Goal: Transaction & Acquisition: Download file/media

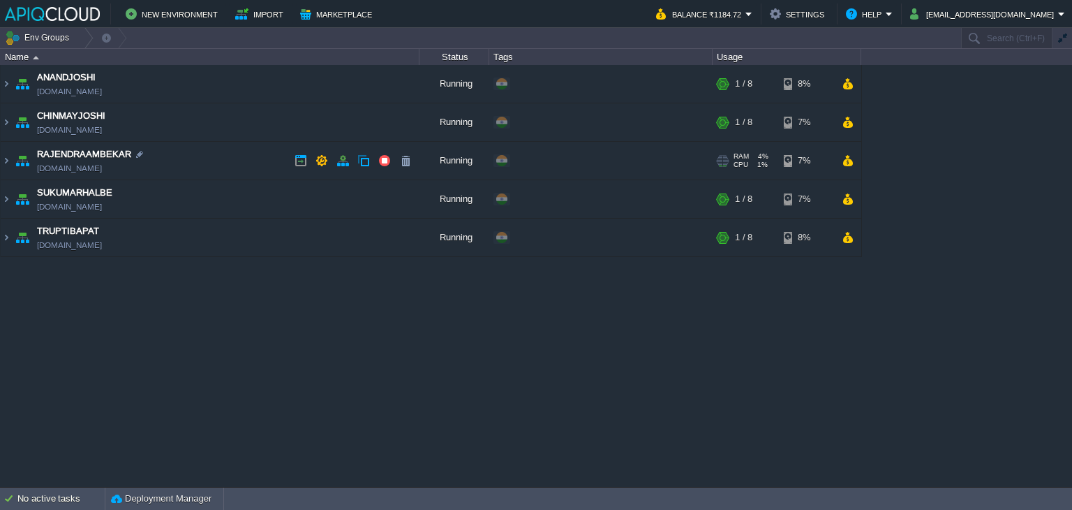
click at [225, 158] on td "RAJENDRAAMBEKAR [DOMAIN_NAME]" at bounding box center [210, 161] width 419 height 38
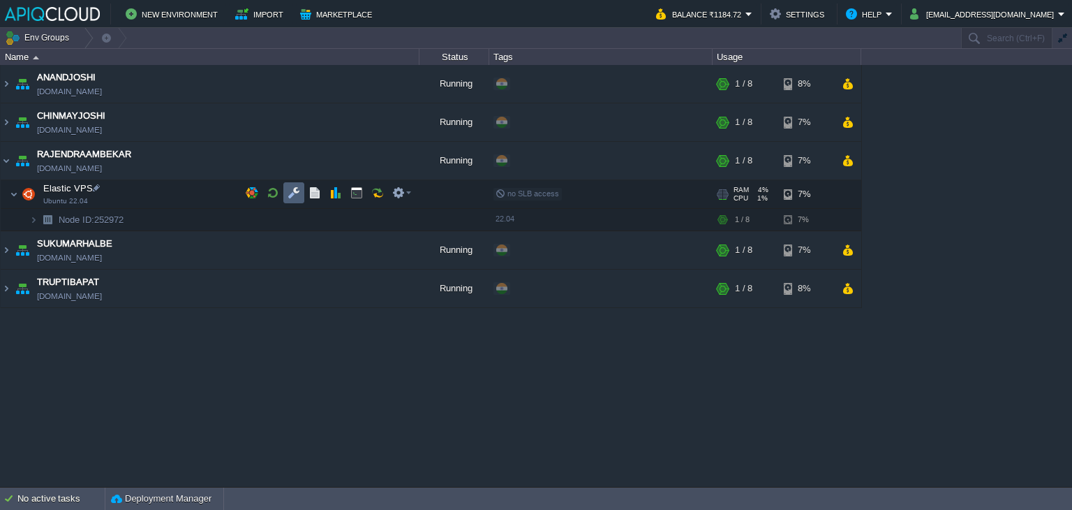
click at [292, 190] on button "button" at bounding box center [294, 192] width 13 height 13
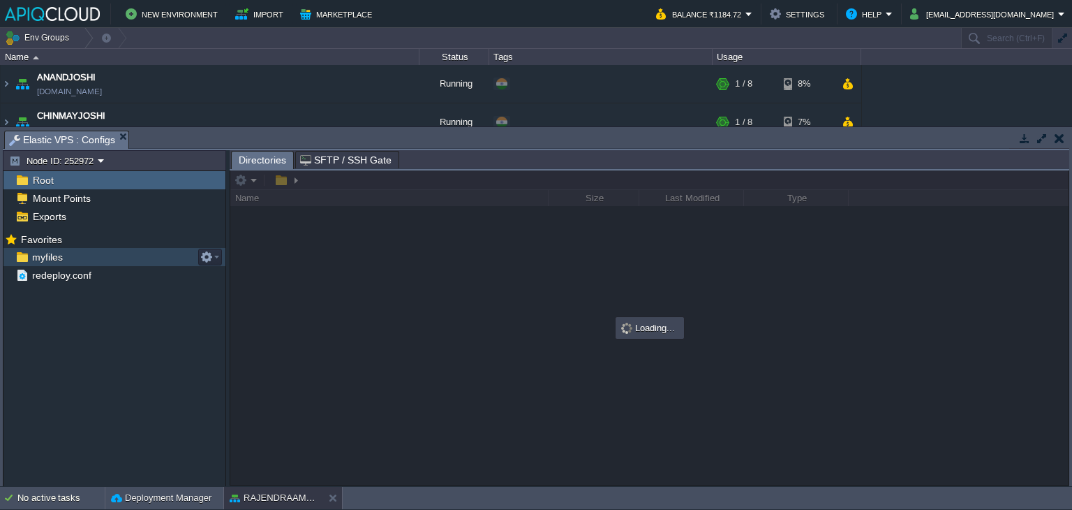
click at [39, 259] on span "myfiles" at bounding box center [47, 257] width 36 height 13
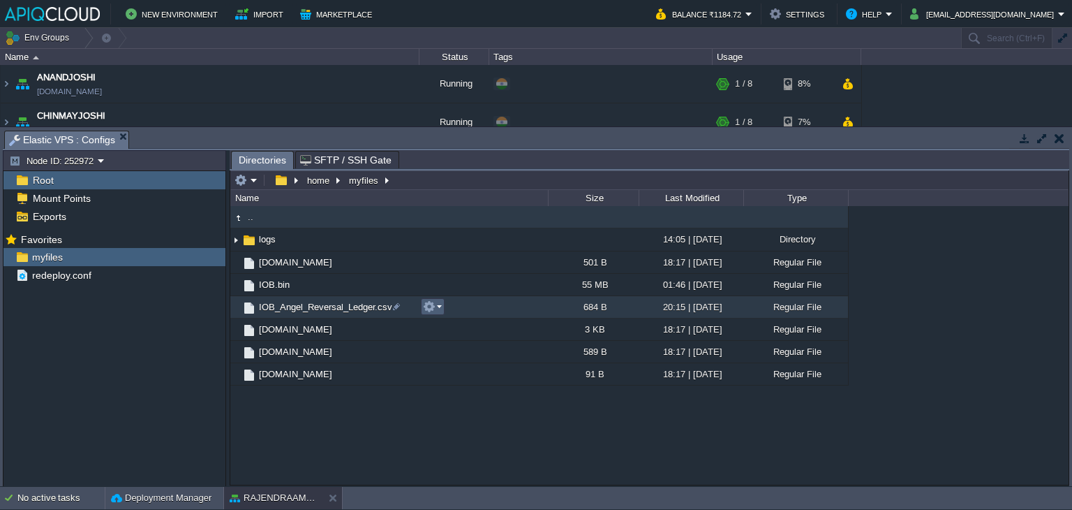
click at [432, 306] on button "button" at bounding box center [429, 306] width 13 height 13
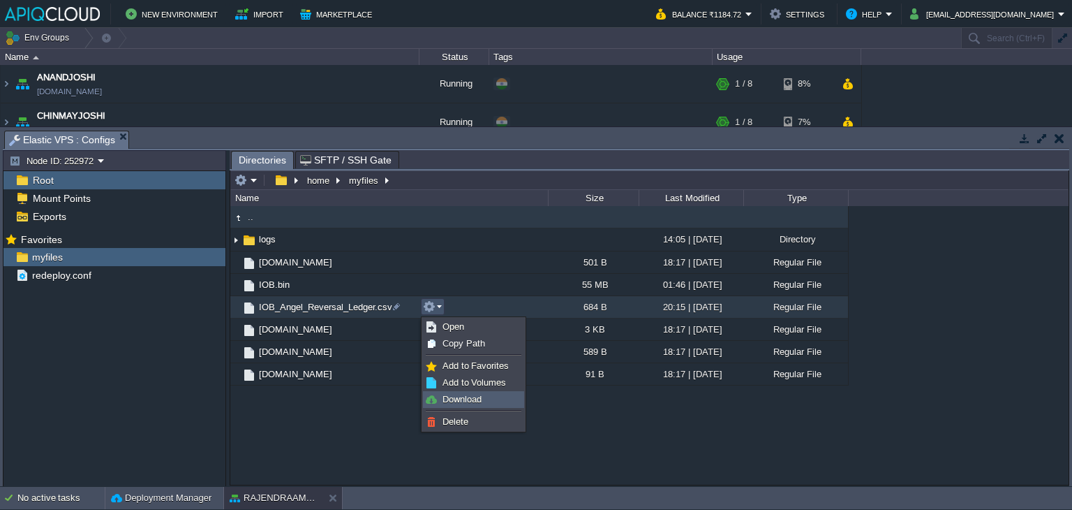
click at [470, 400] on span "Download" at bounding box center [462, 399] width 39 height 10
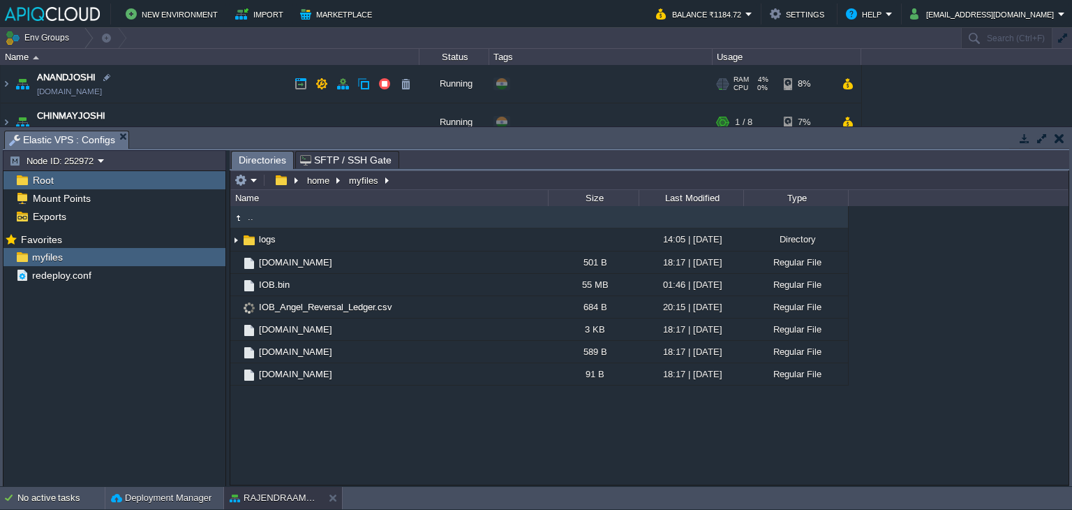
click at [257, 80] on td "ANANDJOSHI [DOMAIN_NAME]" at bounding box center [210, 84] width 419 height 38
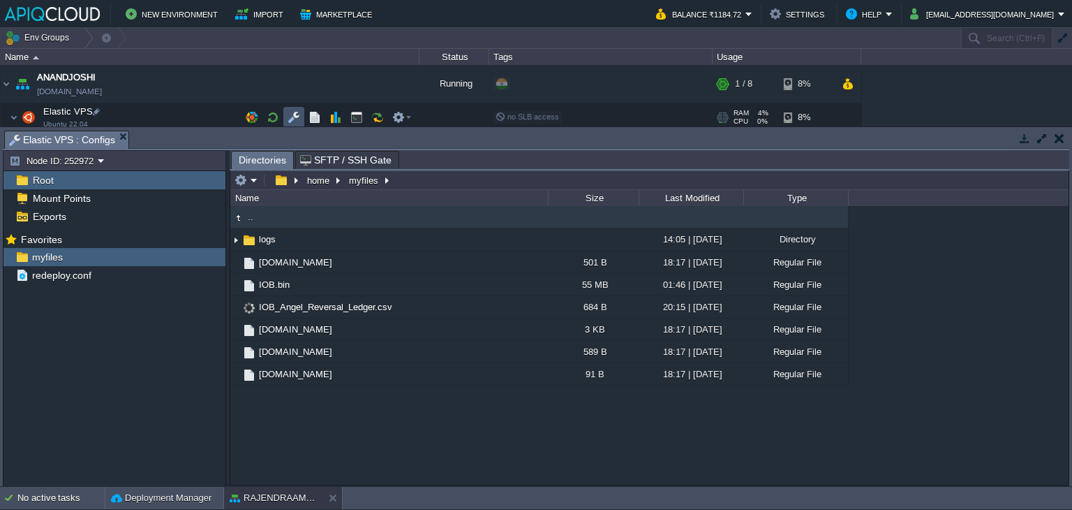
click at [289, 114] on button "button" at bounding box center [294, 117] width 13 height 13
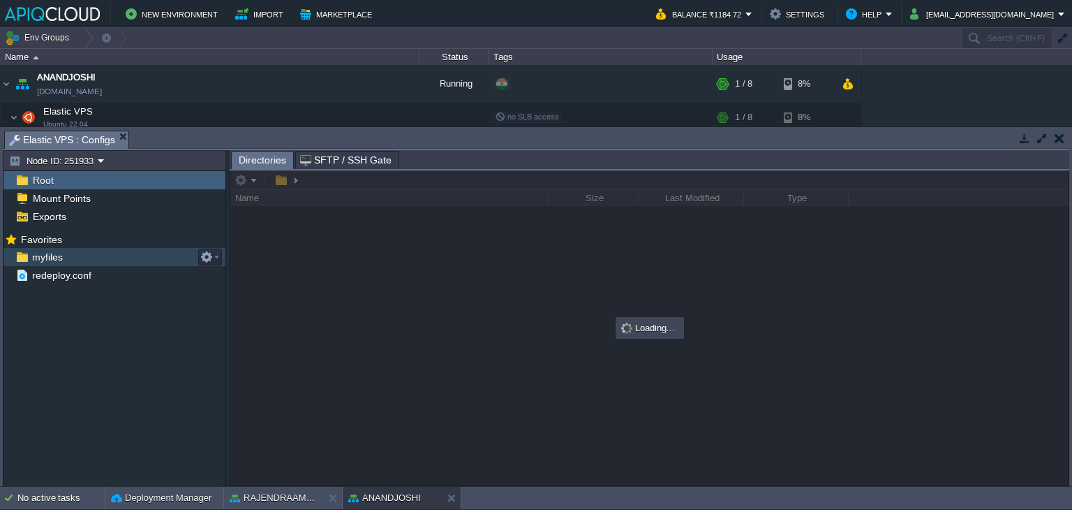
click at [42, 253] on span "myfiles" at bounding box center [47, 257] width 36 height 13
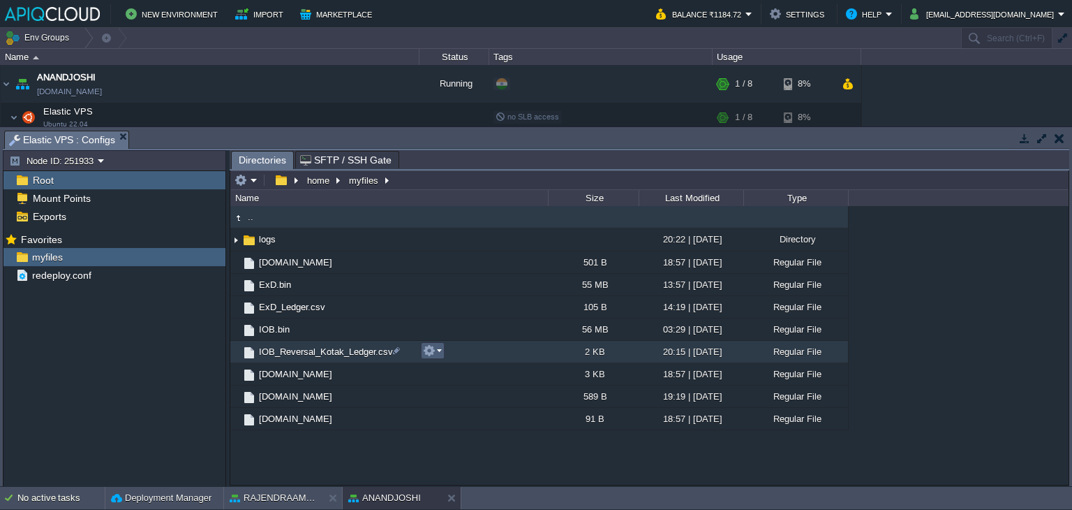
click at [435, 349] on button "button" at bounding box center [429, 350] width 13 height 13
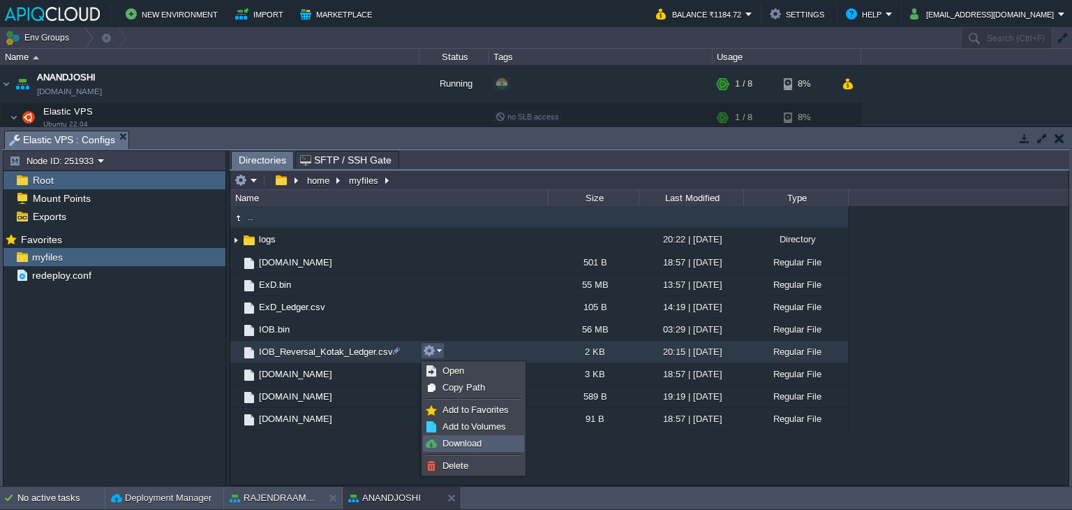
click at [471, 441] on span "Download" at bounding box center [462, 443] width 39 height 10
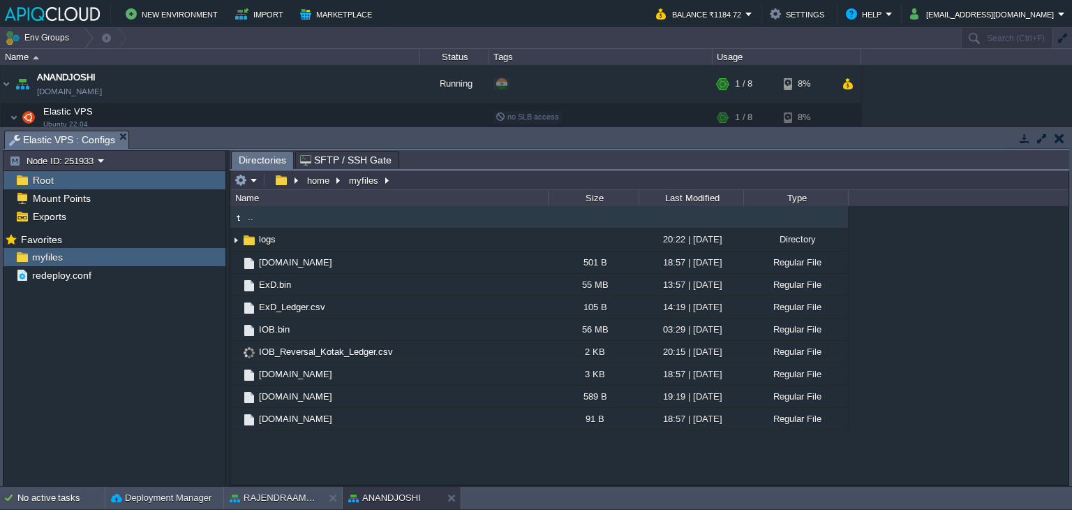
click at [1058, 135] on button "button" at bounding box center [1060, 138] width 10 height 13
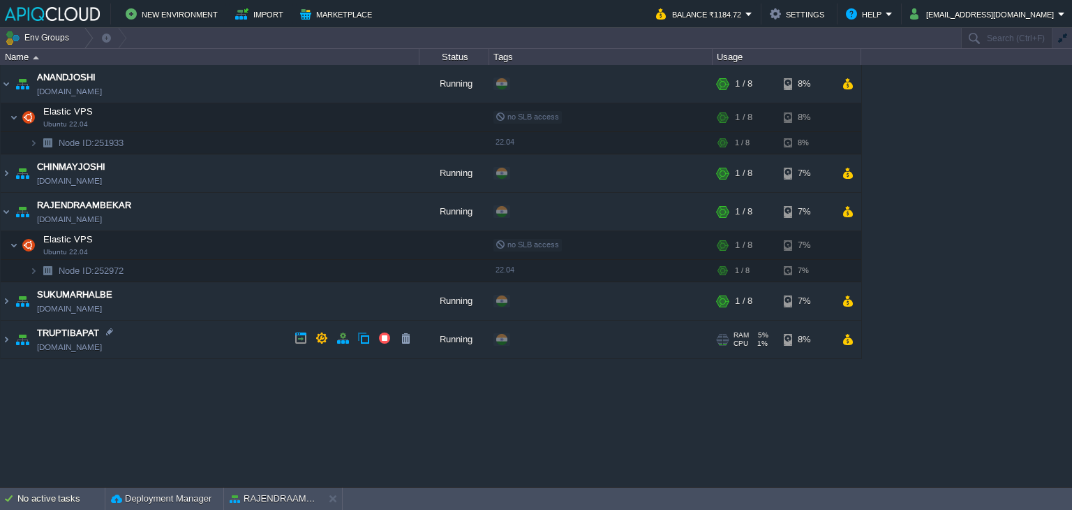
click at [218, 339] on td "TRUPTIBAPAT [DOMAIN_NAME]" at bounding box center [210, 339] width 419 height 38
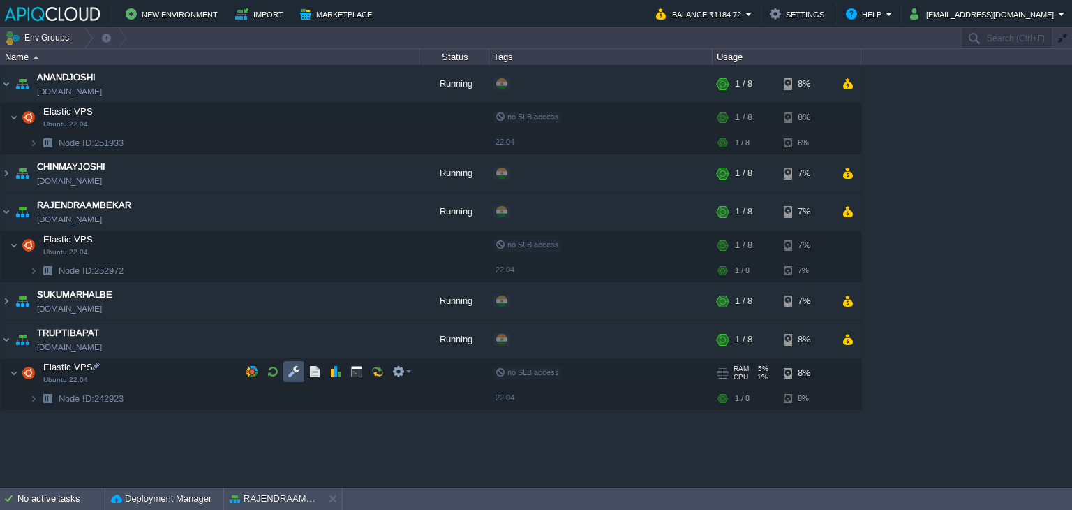
click at [292, 366] on button "button" at bounding box center [294, 371] width 13 height 13
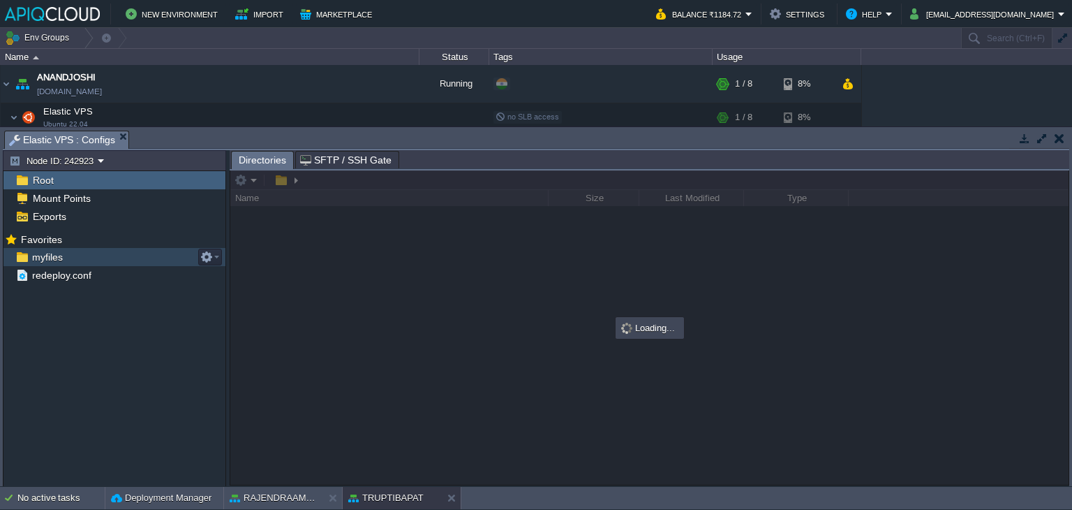
click at [43, 259] on span "myfiles" at bounding box center [47, 257] width 36 height 13
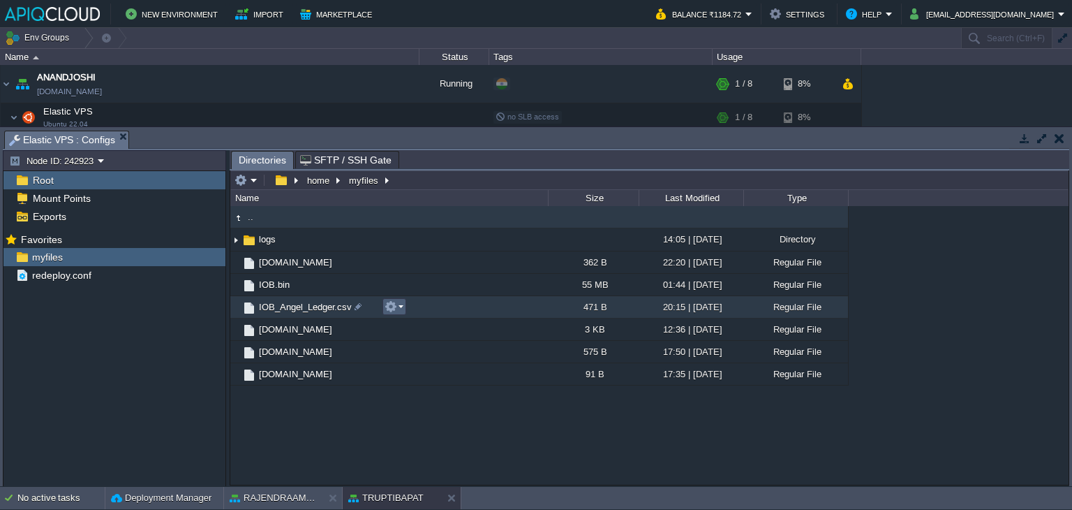
click at [394, 305] on button "button" at bounding box center [391, 306] width 13 height 13
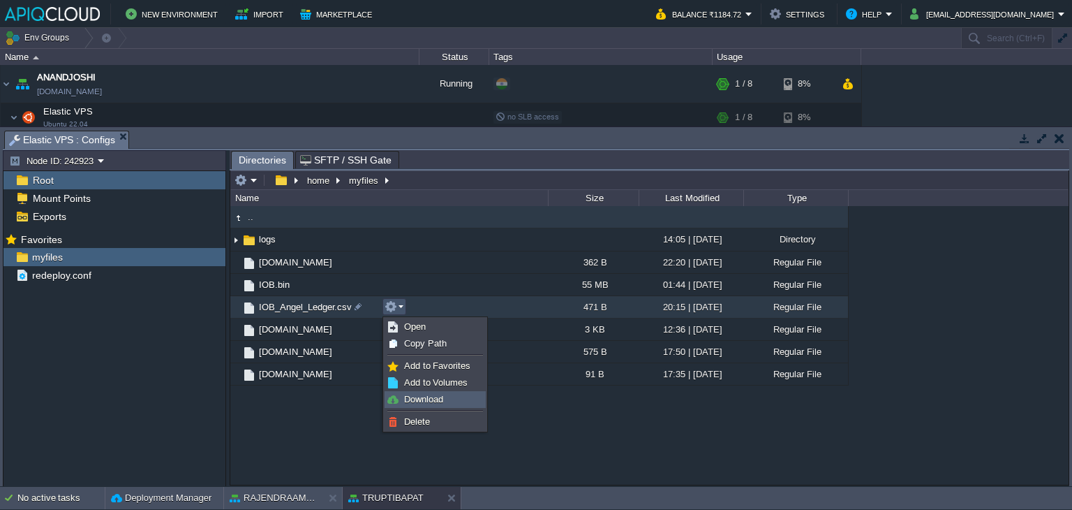
click at [423, 399] on span "Download" at bounding box center [423, 399] width 39 height 10
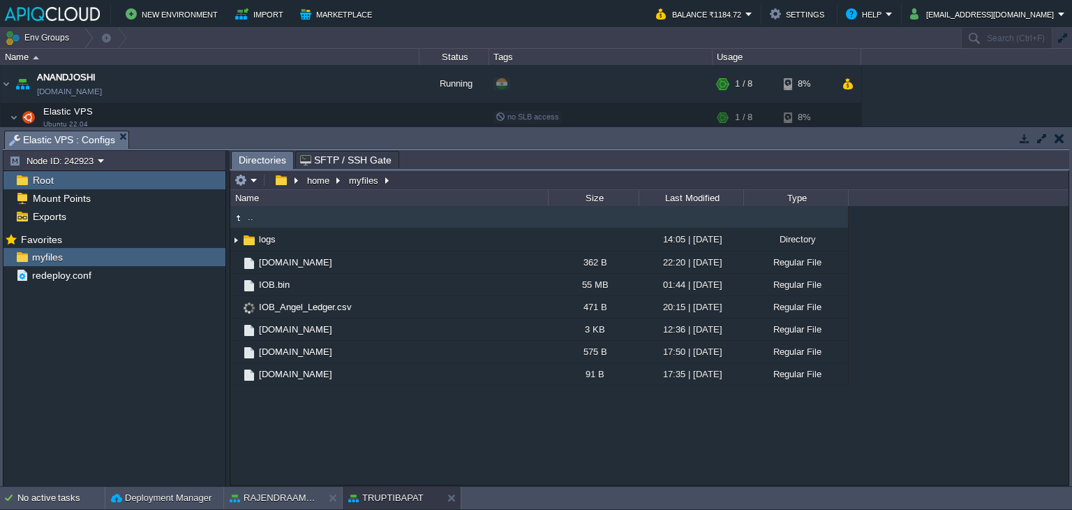
click at [1061, 139] on button "button" at bounding box center [1060, 138] width 10 height 13
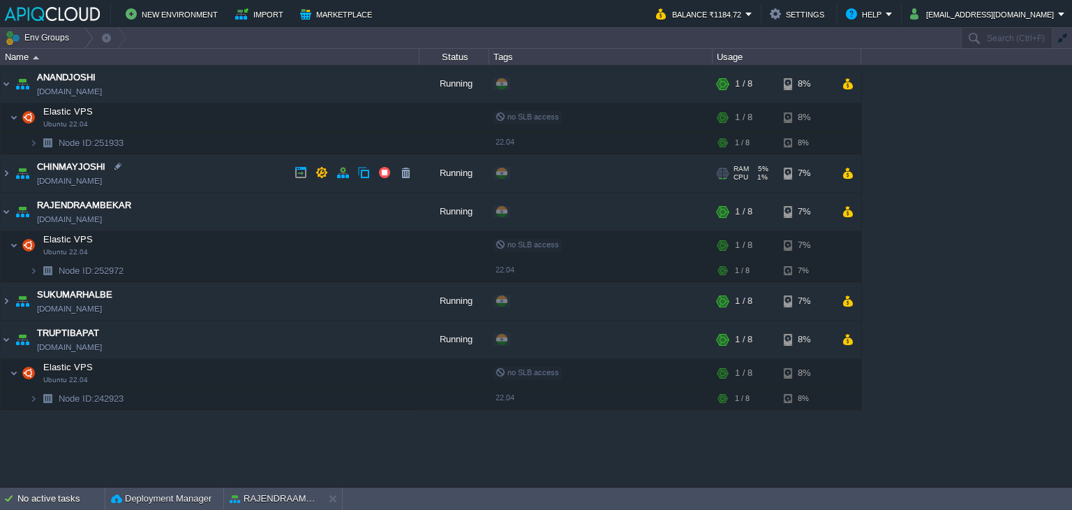
click at [217, 173] on td "CHINMAYJOSHI [DOMAIN_NAME]" at bounding box center [210, 173] width 419 height 38
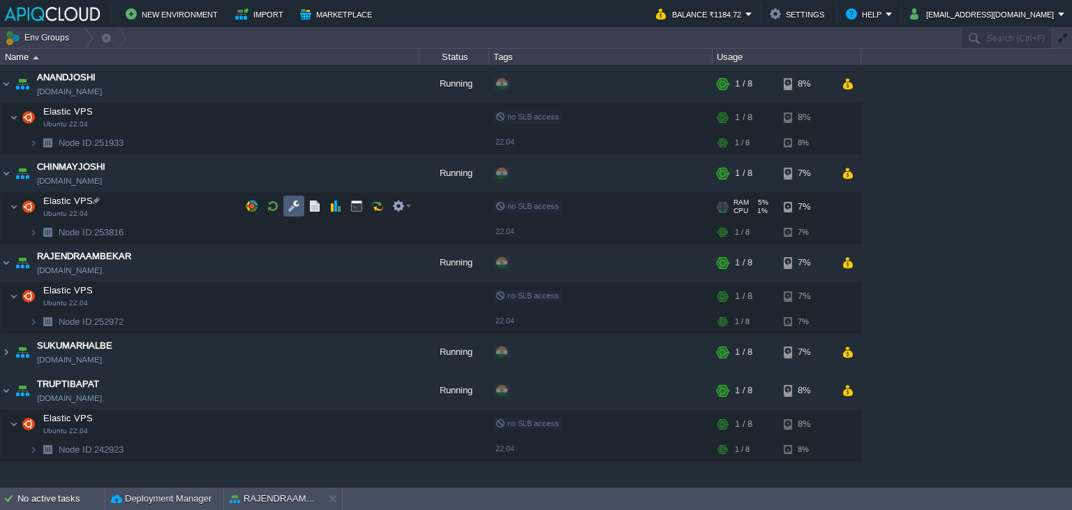
click at [297, 202] on button "button" at bounding box center [294, 206] width 13 height 13
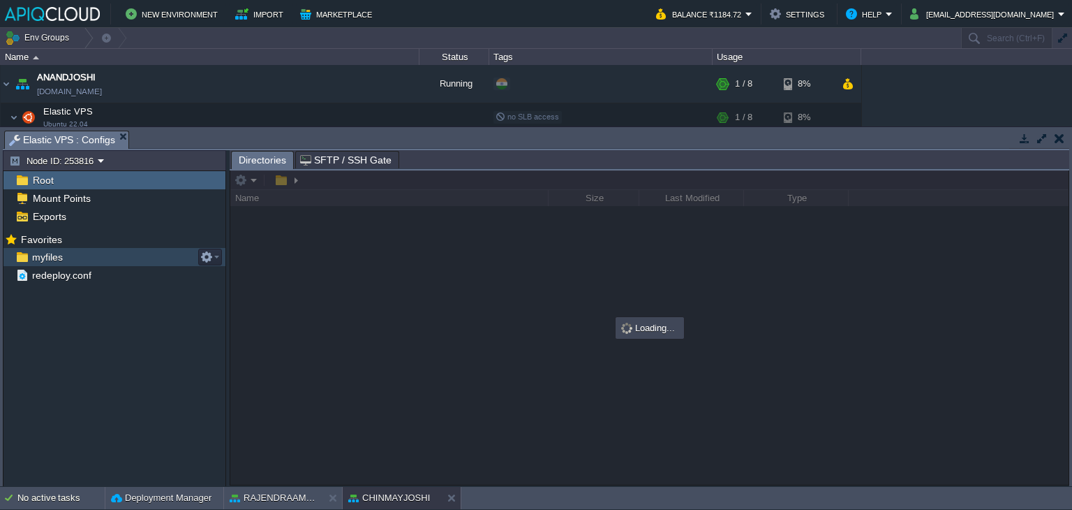
click at [40, 255] on span "myfiles" at bounding box center [47, 257] width 36 height 13
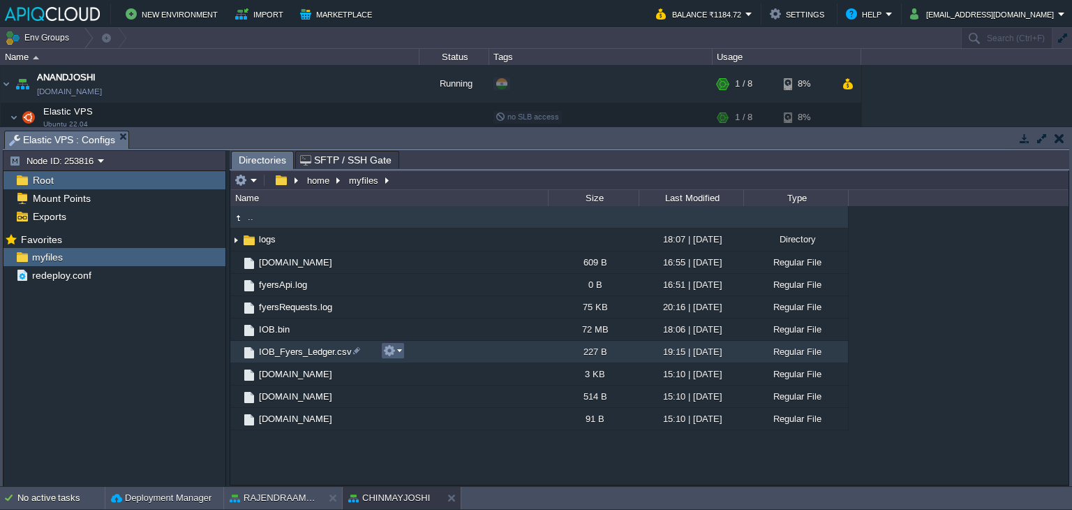
click at [396, 350] on em at bounding box center [392, 350] width 19 height 13
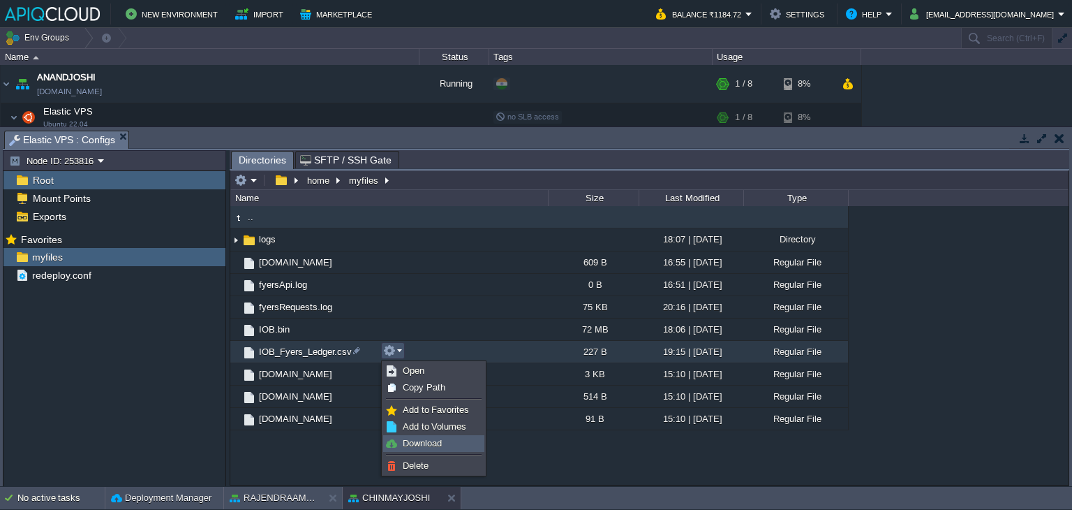
click at [413, 447] on span "Download" at bounding box center [422, 443] width 39 height 10
